Goal: Information Seeking & Learning: Learn about a topic

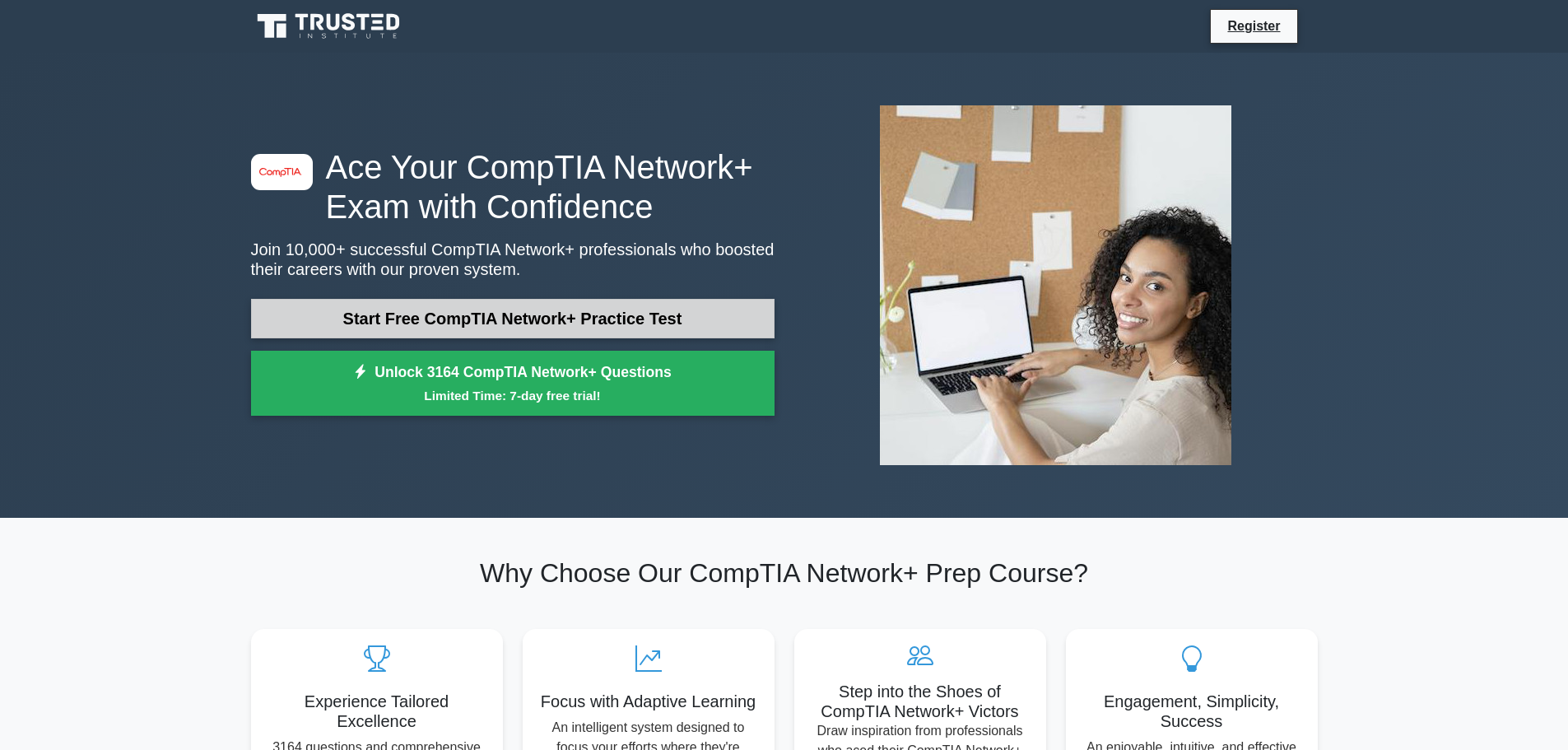
click at [450, 325] on link "Start Free CompTIA Network+ Practice Test" at bounding box center [513, 318] width 523 height 39
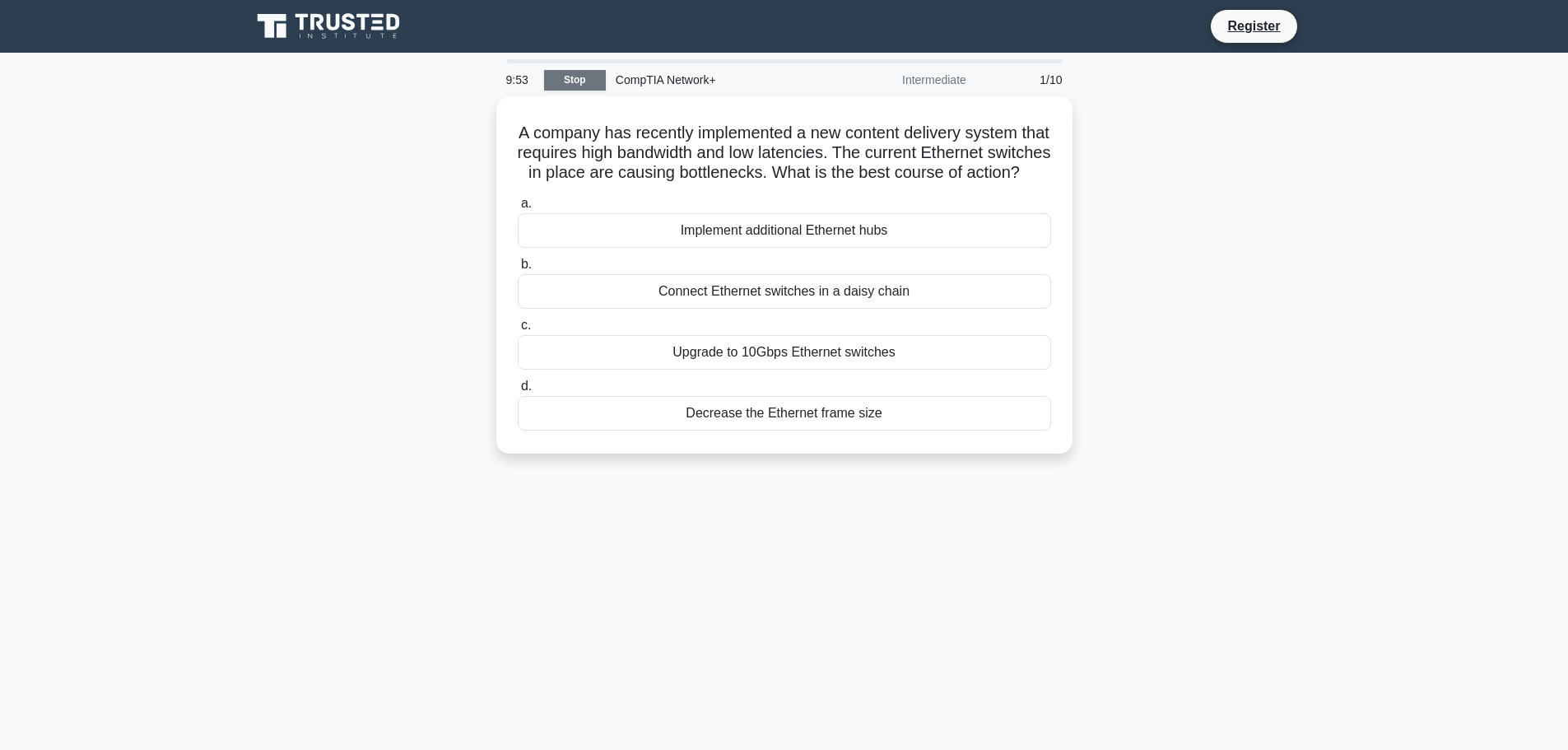
click at [560, 80] on link "Stop" at bounding box center [574, 80] width 62 height 21
